Goal: Communication & Community: Answer question/provide support

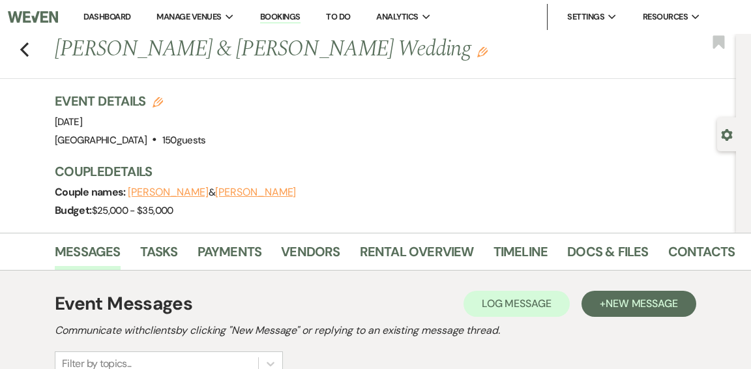
click at [93, 14] on link "Dashboard" at bounding box center [106, 16] width 47 height 11
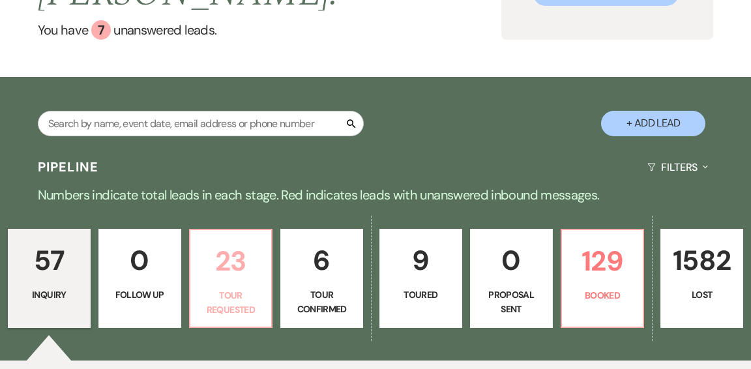
scroll to position [167, 0]
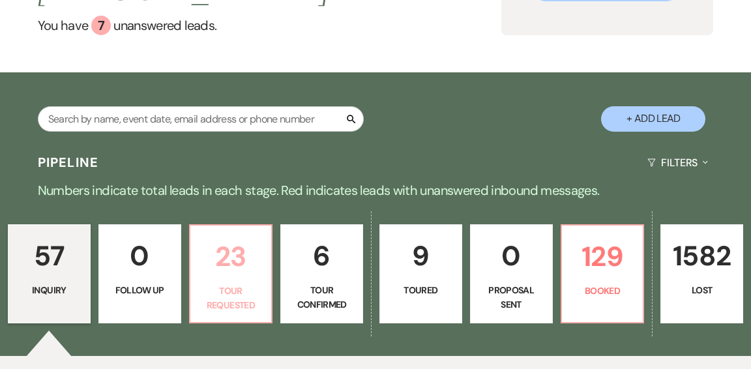
click at [213, 235] on p "23" at bounding box center [231, 257] width 66 height 44
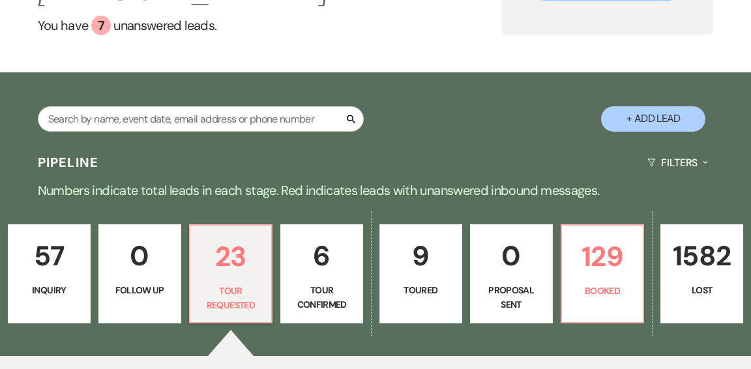
select select "2"
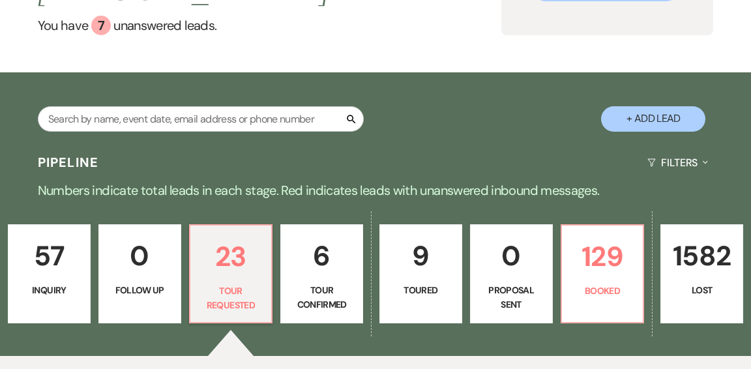
select select "2"
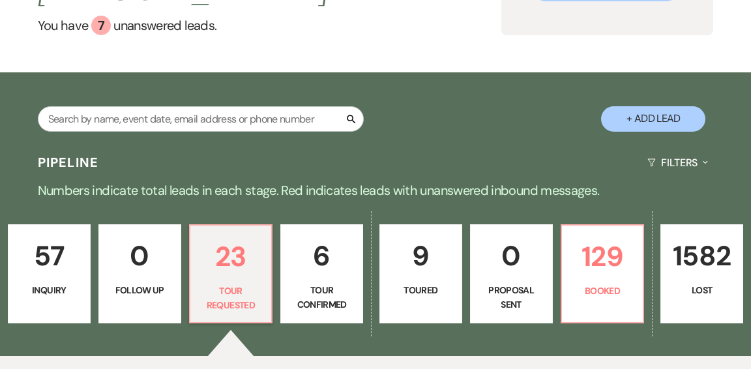
select select "2"
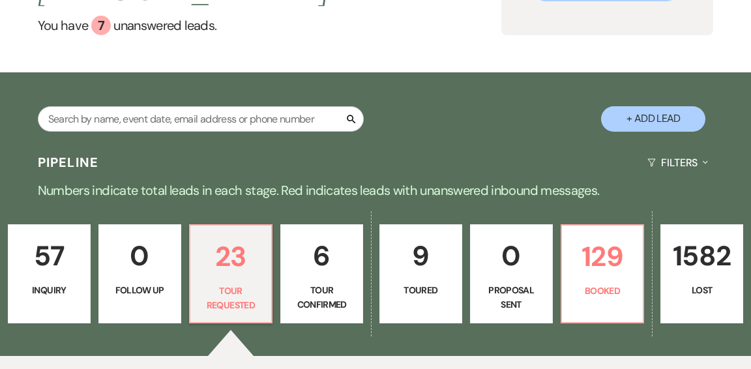
select select "2"
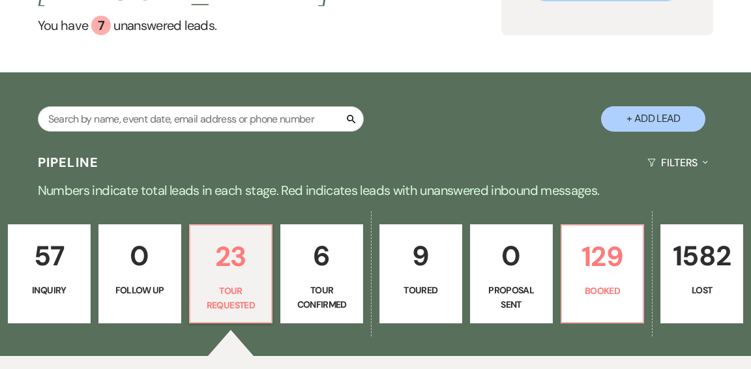
select select "2"
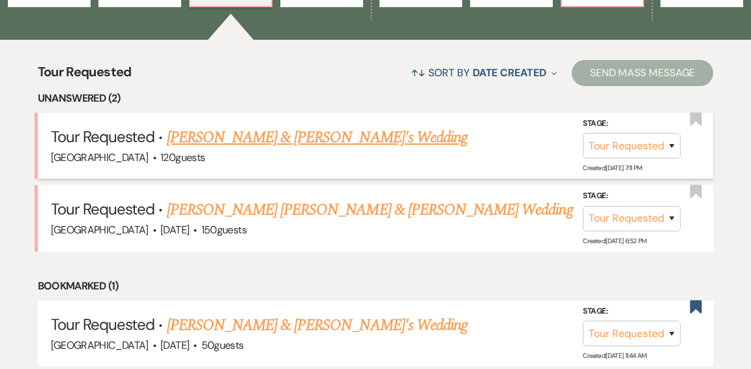
scroll to position [482, 0]
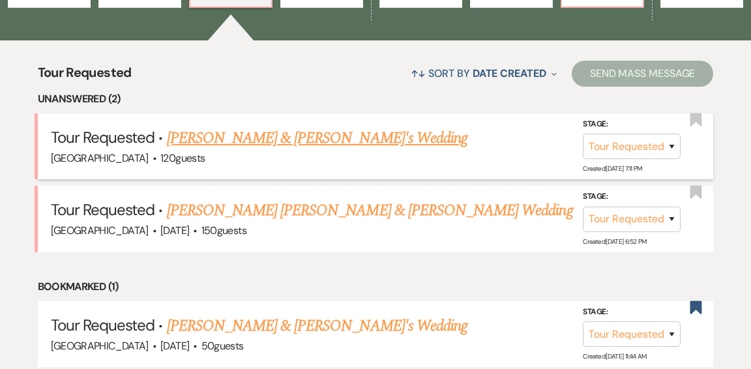
click at [248, 126] on link "[PERSON_NAME] & [PERSON_NAME]'s Wedding" at bounding box center [317, 137] width 301 height 23
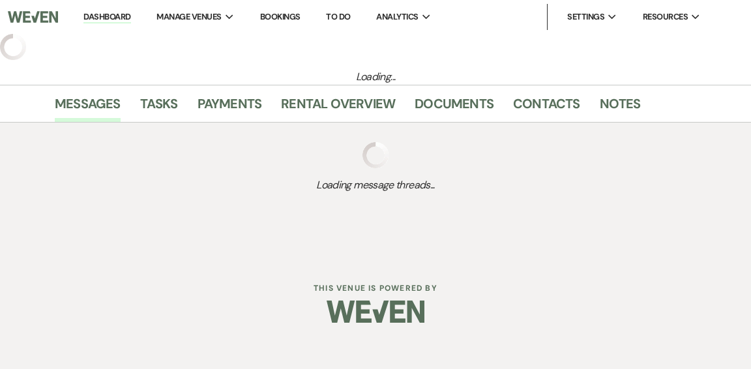
select select "2"
select select "5"
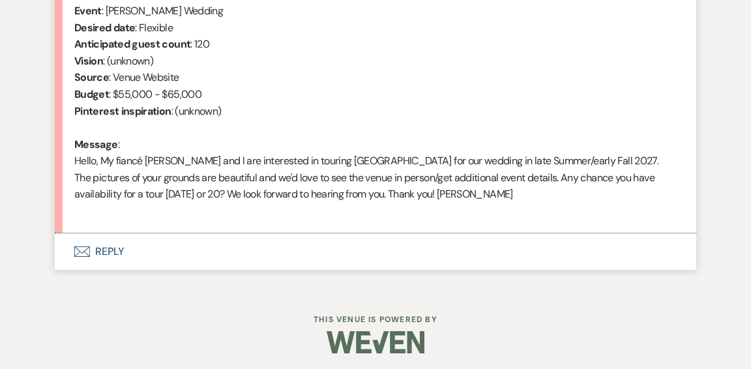
scroll to position [561, 0]
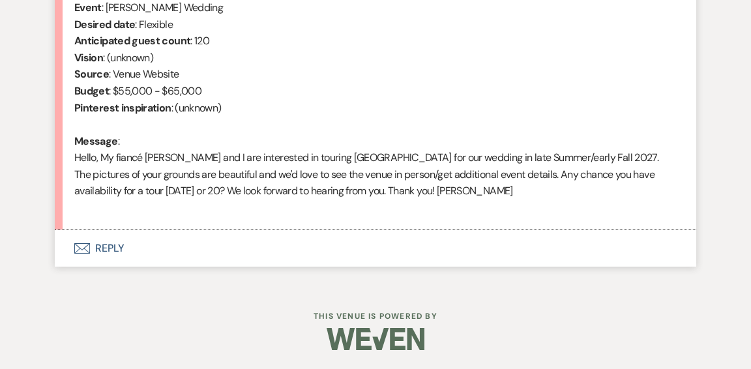
click at [115, 247] on button "Envelope Reply" at bounding box center [375, 248] width 641 height 36
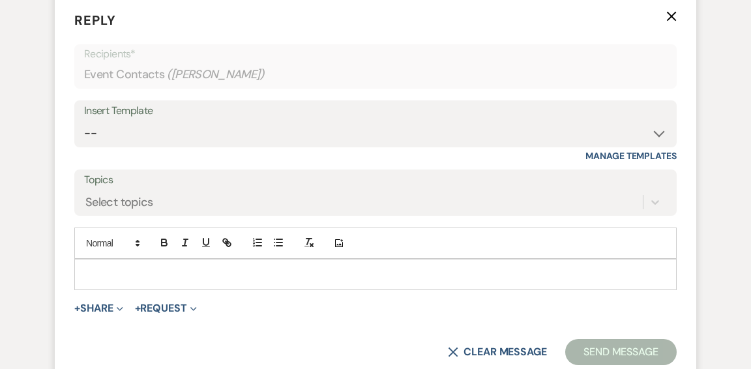
scroll to position [789, 0]
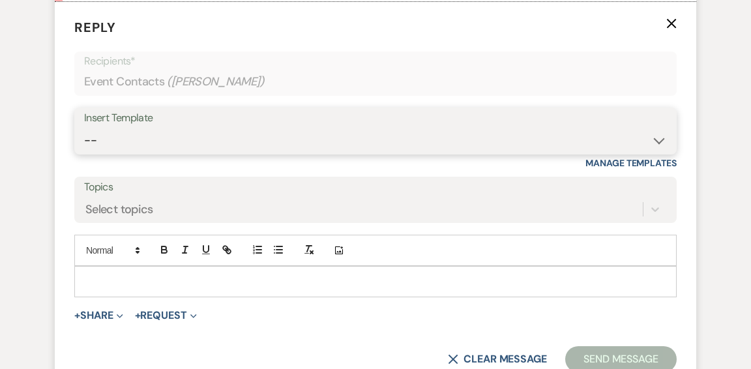
click at [658, 139] on select "-- Weven Planning Portal Introduction (Booked Events) Initial Inquiry Response …" at bounding box center [375, 140] width 583 height 25
select select "600"
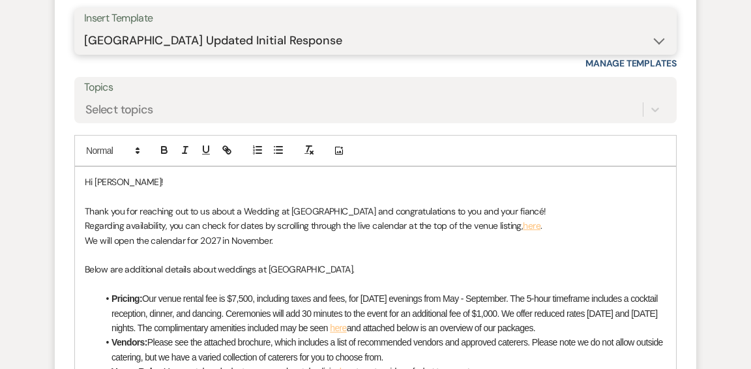
scroll to position [893, 0]
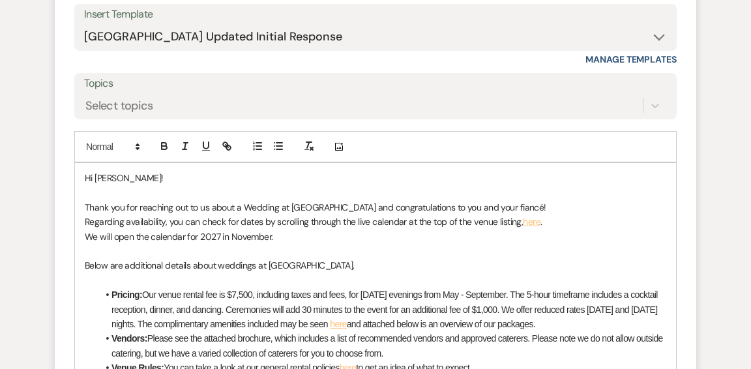
click at [489, 206] on p "Thank you for reaching out to us about a Wedding at [GEOGRAPHIC_DATA] and congr…" at bounding box center [375, 207] width 581 height 14
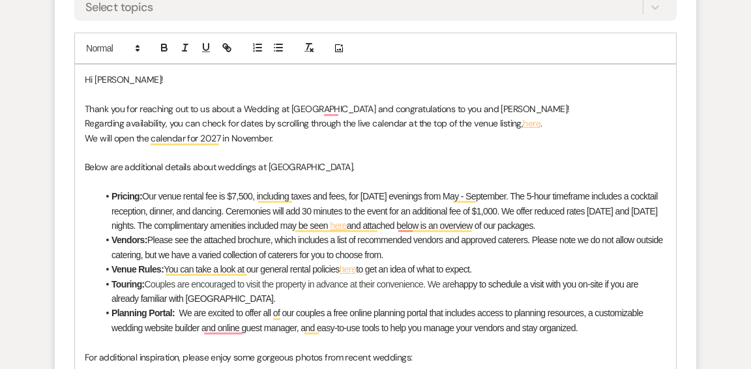
scroll to position [995, 0]
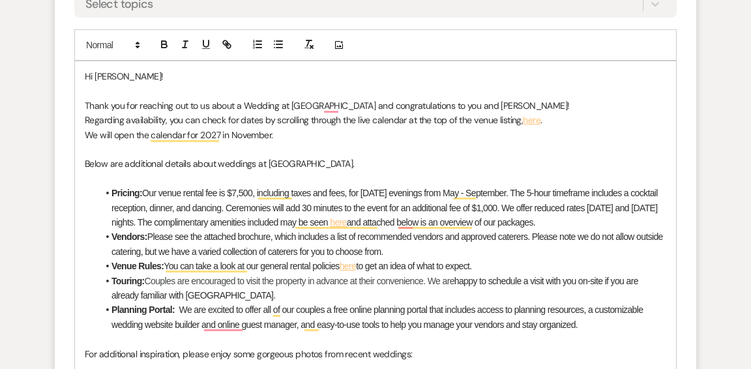
click at [270, 293] on li "Touring: Couples are encouraged to visit the property in advance at their conve…" at bounding box center [382, 288] width 568 height 29
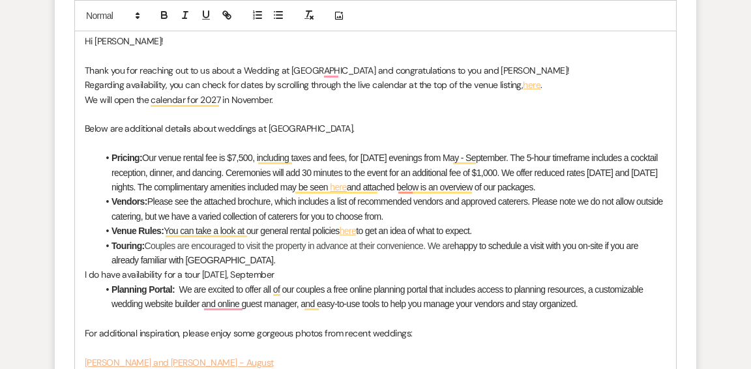
scroll to position [1062, 0]
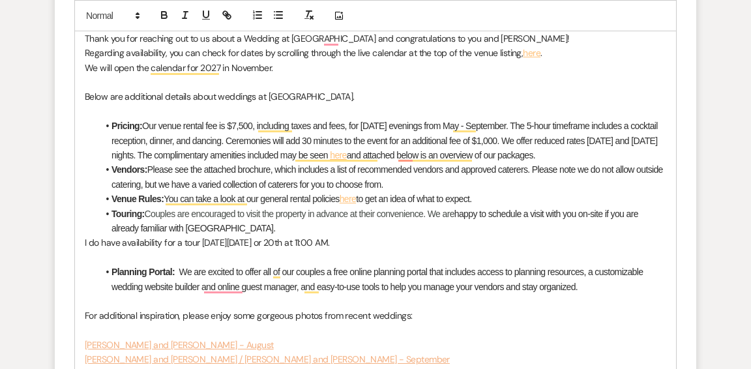
click at [241, 229] on li "Touring: Couples are encouraged to visit the property in advance at their conve…" at bounding box center [382, 221] width 568 height 29
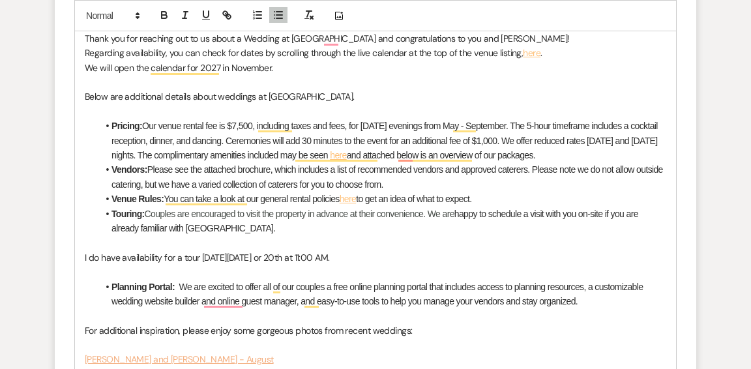
scroll to position [1061, 0]
drag, startPoint x: 415, startPoint y: 256, endPoint x: 84, endPoint y: 255, distance: 331.1
click at [83, 257] on div "Hi [PERSON_NAME]! Thank you for reaching out to us about a Wedding at [GEOGRAPH…" at bounding box center [375, 287] width 601 height 585
click at [164, 15] on icon "button" at bounding box center [164, 16] width 5 height 3
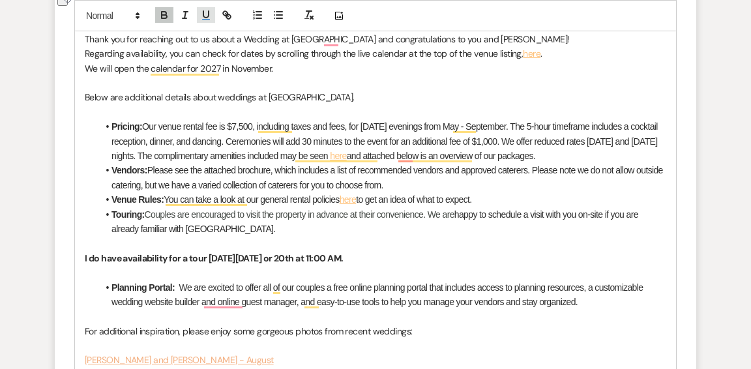
click at [205, 15] on icon "button" at bounding box center [206, 15] width 12 height 12
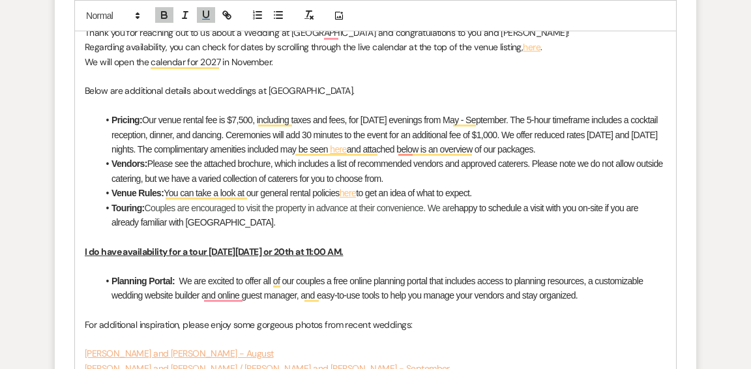
click at [468, 238] on p "To enrich screen reader interactions, please activate Accessibility in Grammarl…" at bounding box center [375, 236] width 581 height 14
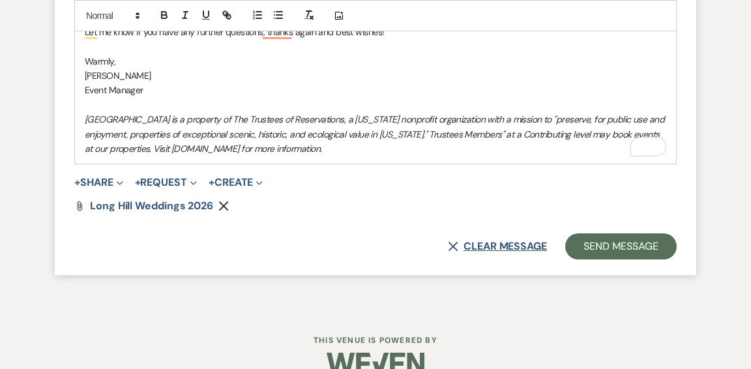
scroll to position [1501, 0]
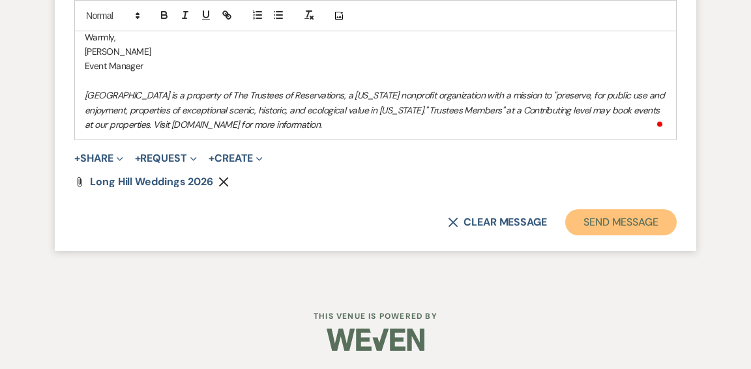
click at [609, 223] on button "Send Message" at bounding box center [620, 222] width 111 height 26
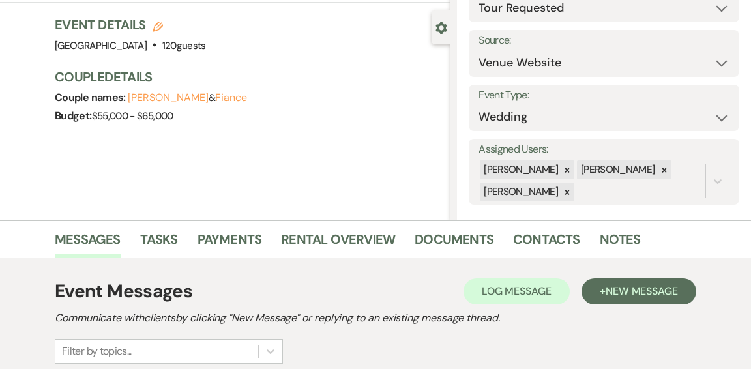
scroll to position [0, 0]
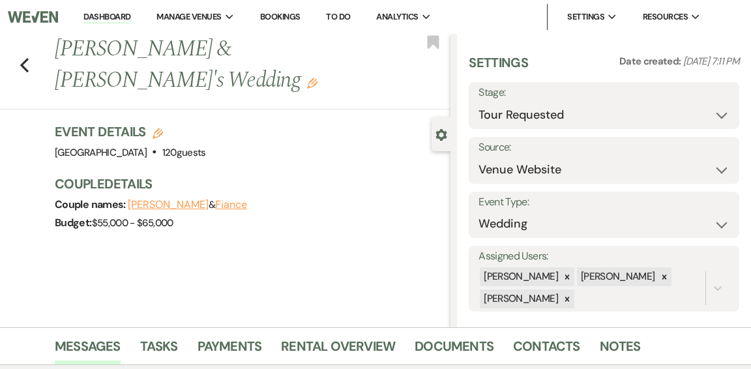
click at [86, 15] on link "Dashboard" at bounding box center [106, 17] width 47 height 12
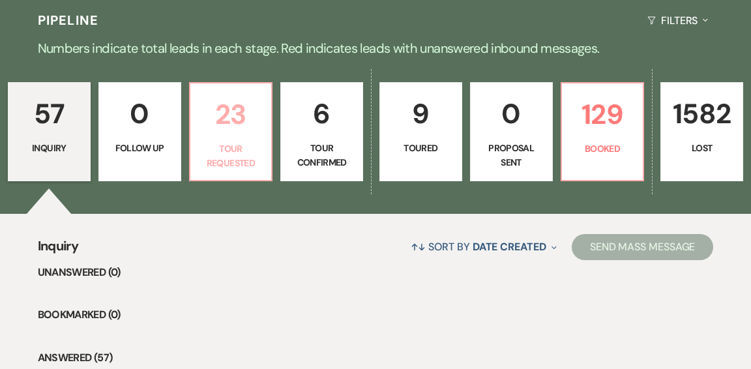
click at [240, 141] on p "Tour Requested" at bounding box center [231, 155] width 66 height 29
select select "2"
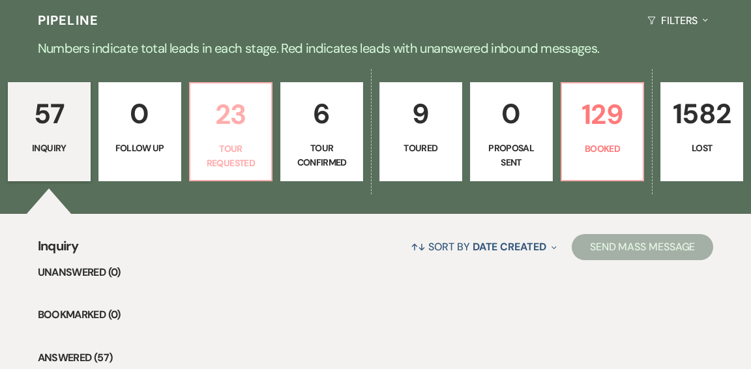
select select "2"
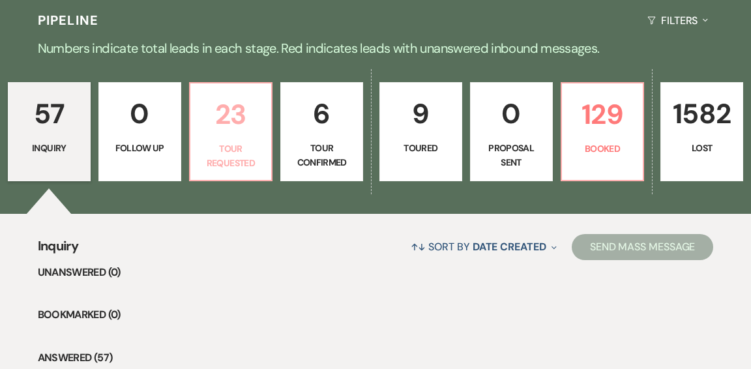
select select "2"
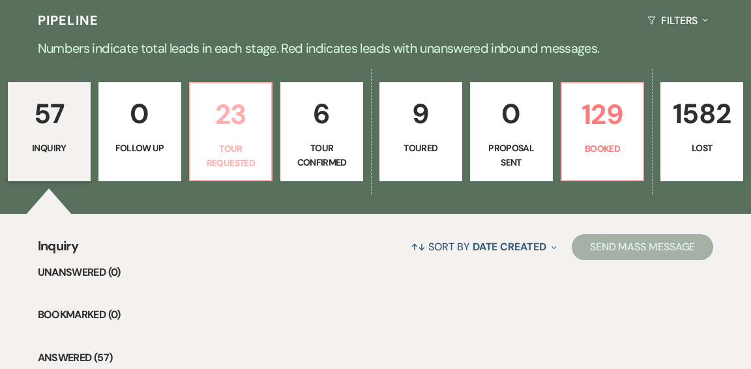
select select "2"
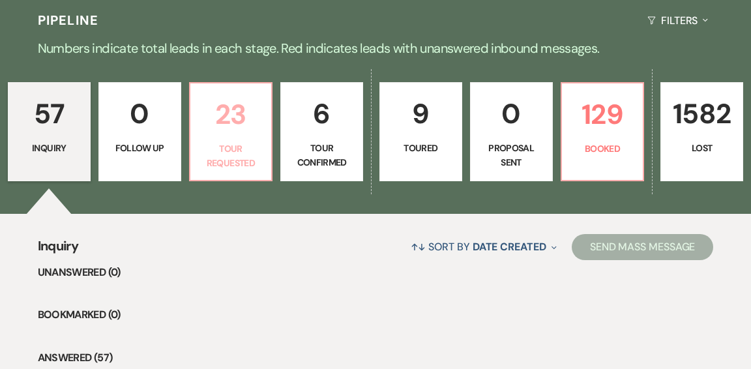
select select "2"
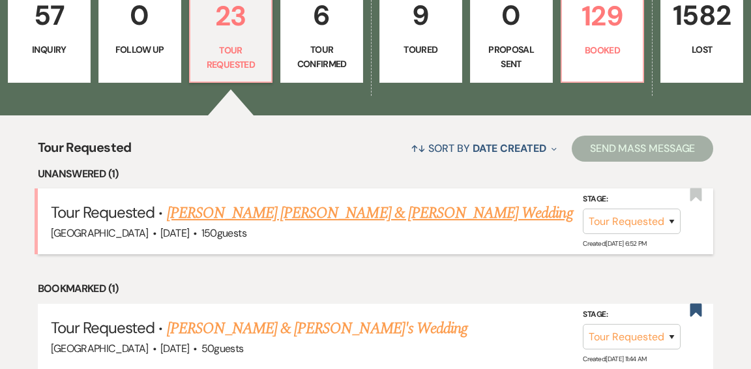
scroll to position [409, 0]
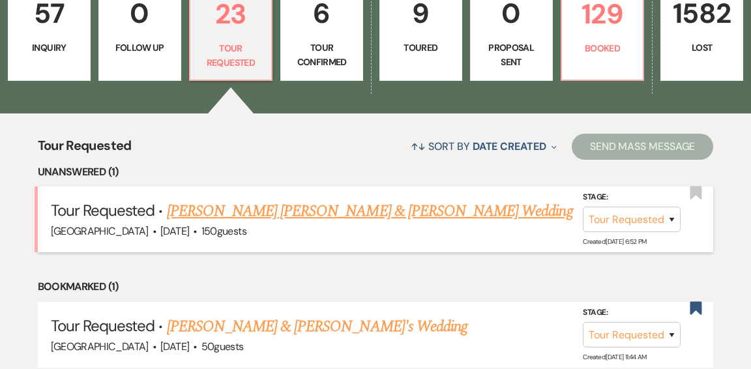
click at [244, 199] on link "[PERSON_NAME] [PERSON_NAME] & [PERSON_NAME] Wedding" at bounding box center [370, 210] width 406 height 23
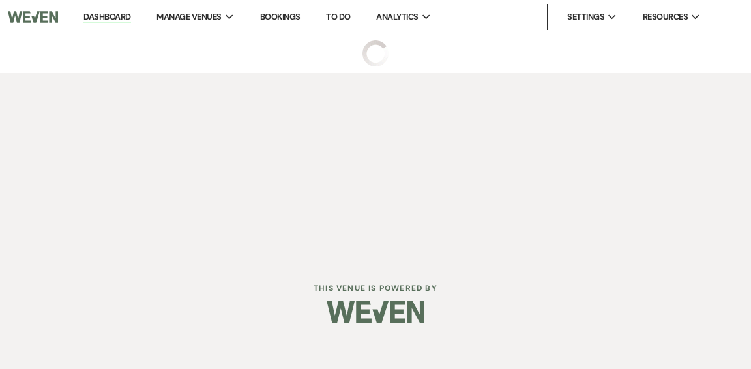
select select "2"
select select "1"
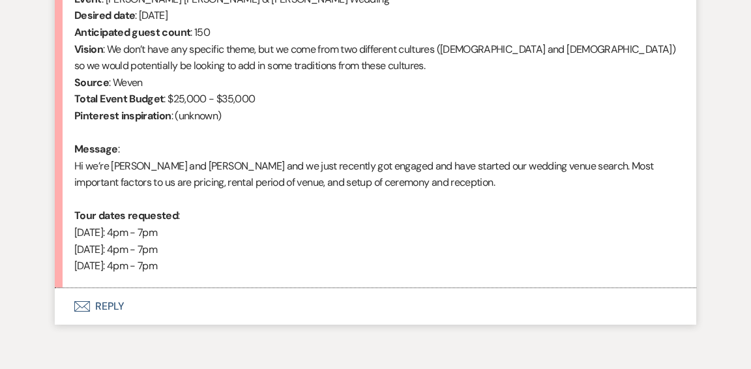
scroll to position [628, 0]
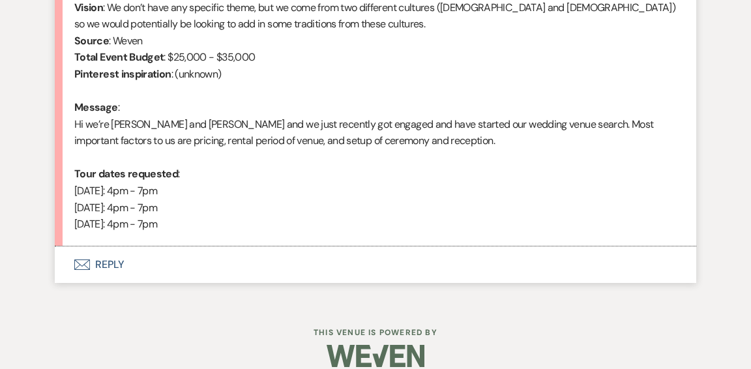
click at [109, 246] on button "Envelope Reply" at bounding box center [375, 264] width 641 height 36
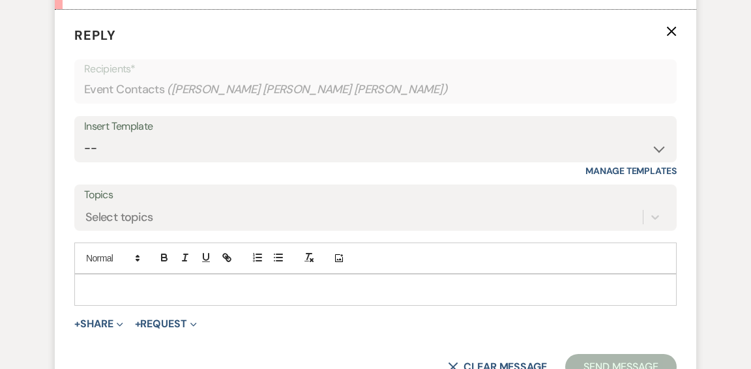
scroll to position [865, 0]
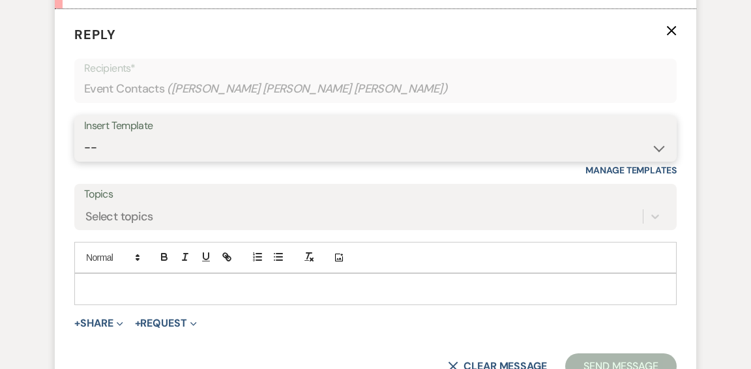
click at [658, 135] on select "-- Weven Planning Portal Introduction (Booked Events) Initial Inquiry Response …" at bounding box center [375, 147] width 583 height 25
select select "600"
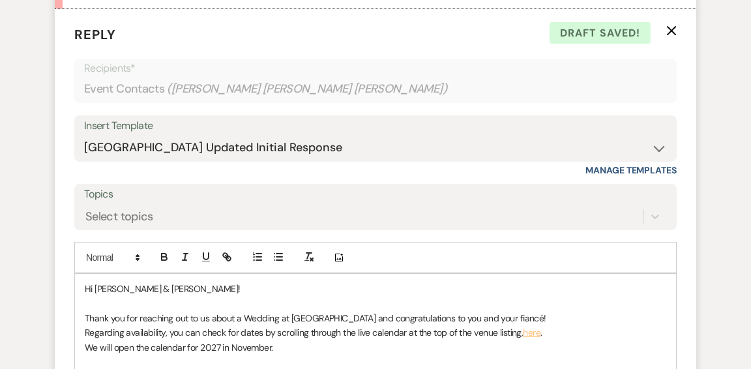
click at [489, 311] on p "Thank you for reaching out to us about a Wedding at [GEOGRAPHIC_DATA] and congr…" at bounding box center [375, 318] width 581 height 14
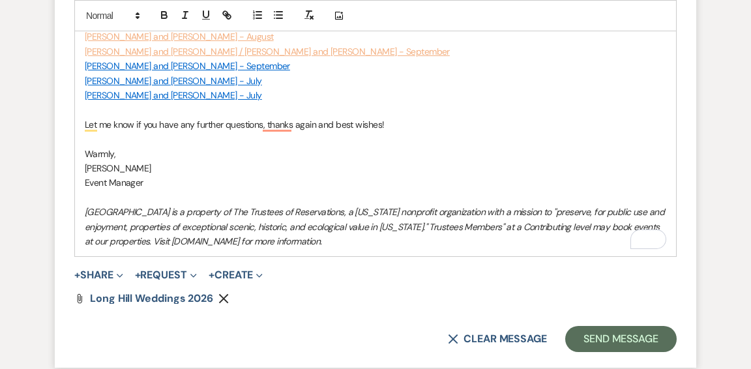
scroll to position [1524, 0]
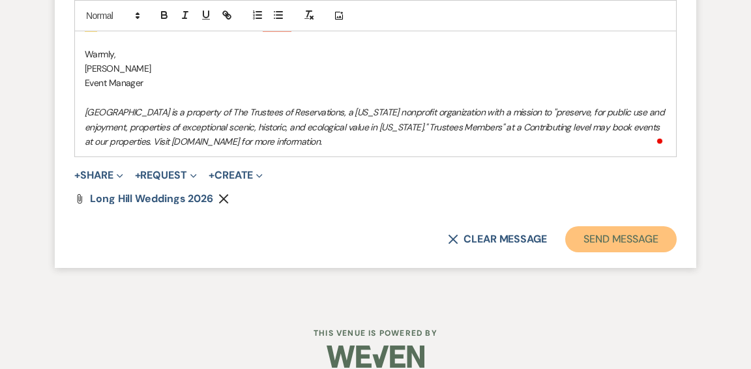
click at [598, 226] on button "Send Message" at bounding box center [620, 239] width 111 height 26
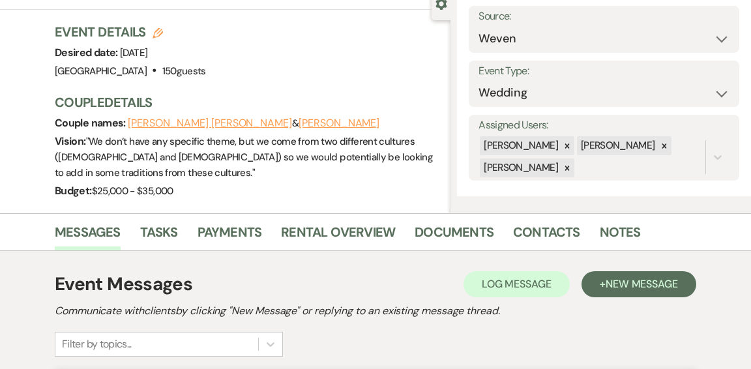
scroll to position [0, 0]
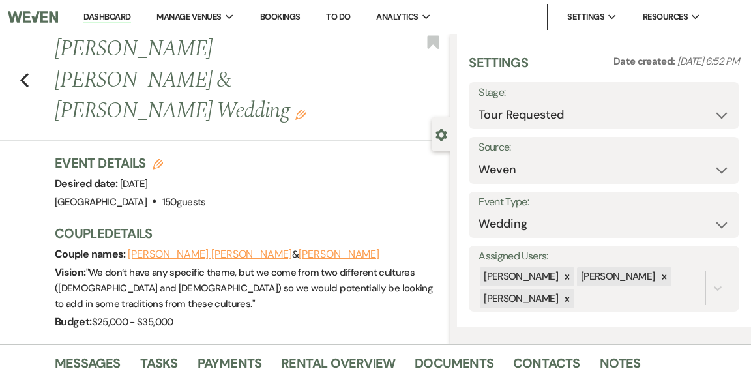
click at [115, 17] on link "Dashboard" at bounding box center [106, 17] width 47 height 12
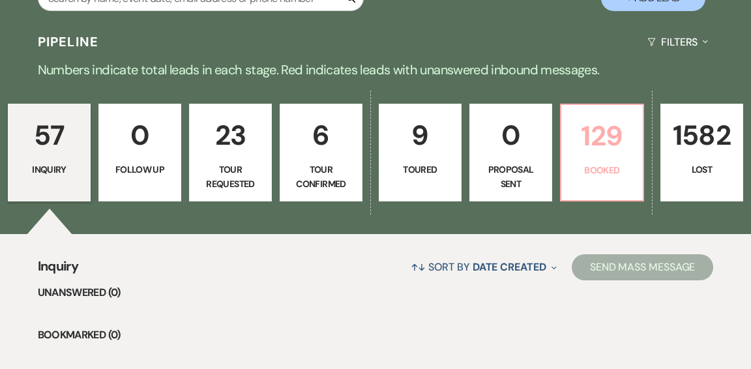
scroll to position [281, 0]
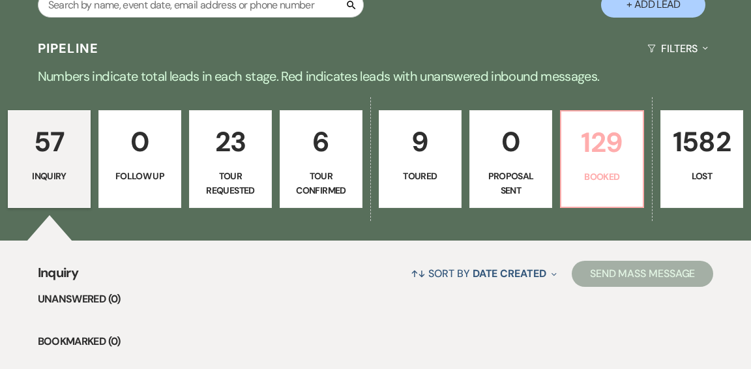
click at [601, 121] on p "129" at bounding box center [602, 143] width 66 height 44
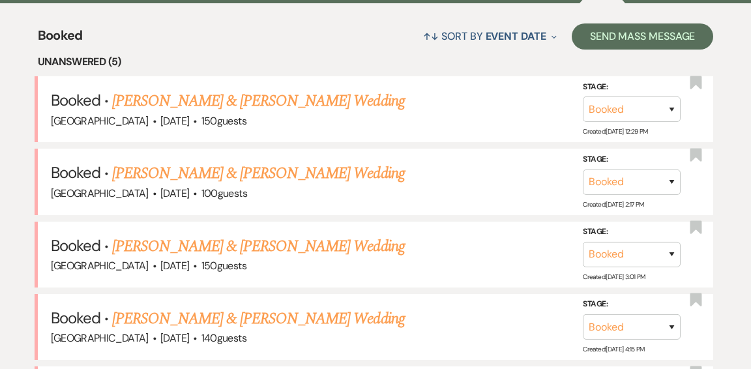
scroll to position [516, 0]
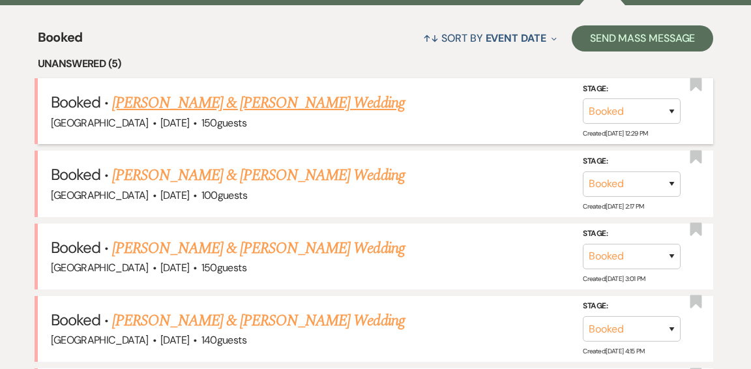
click at [263, 91] on link "[PERSON_NAME] & [PERSON_NAME] Wedding" at bounding box center [258, 102] width 292 height 23
